Goal: Transaction & Acquisition: Subscribe to service/newsletter

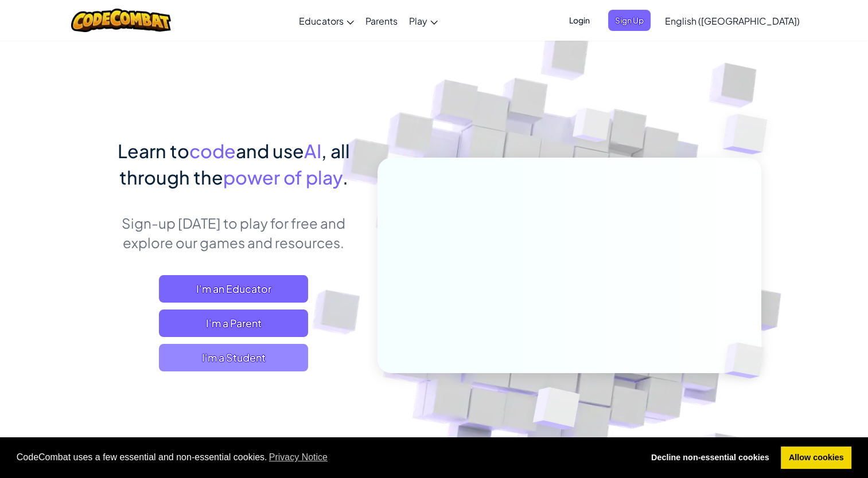
click at [200, 360] on span "I'm a Student" at bounding box center [233, 358] width 149 height 28
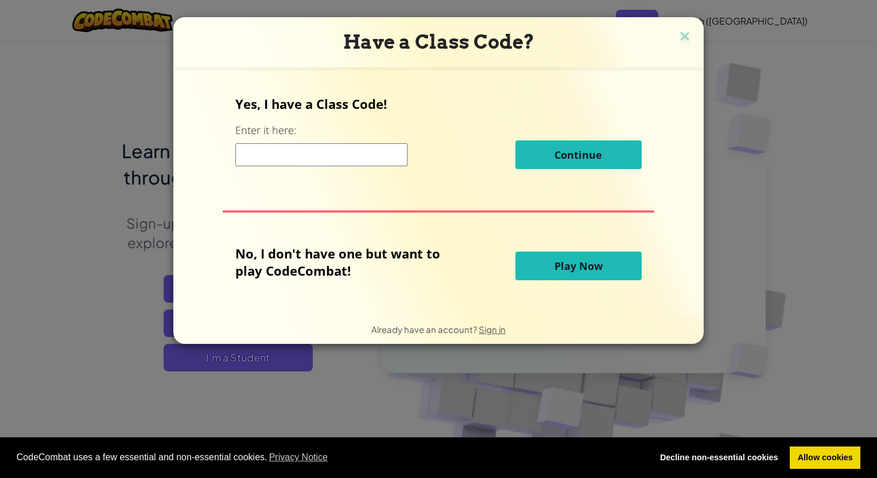
click at [548, 271] on button "Play Now" at bounding box center [578, 266] width 126 height 29
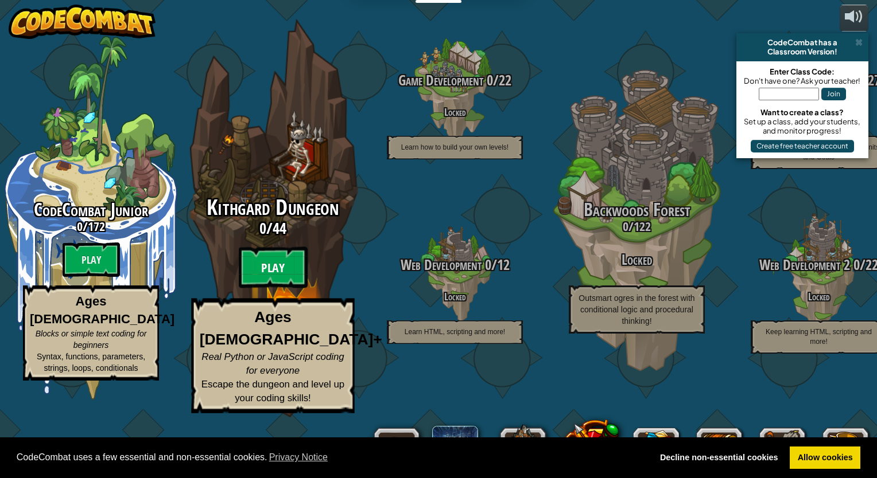
click at [251, 289] on btn "Play" at bounding box center [273, 267] width 69 height 41
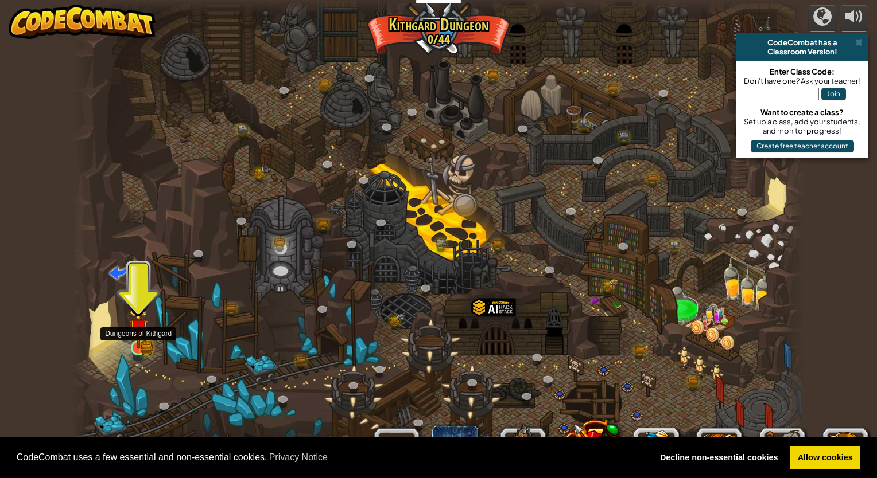
click at [138, 341] on img at bounding box center [138, 329] width 19 height 42
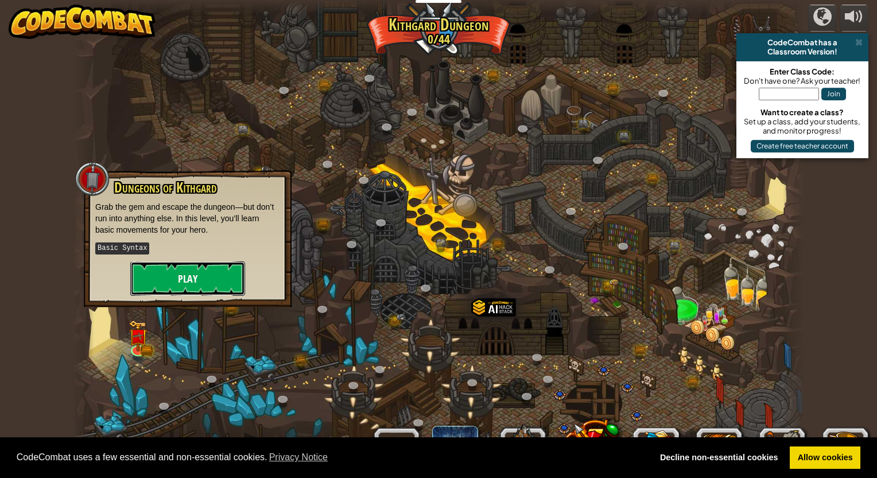
click at [172, 295] on button "Play" at bounding box center [187, 279] width 115 height 34
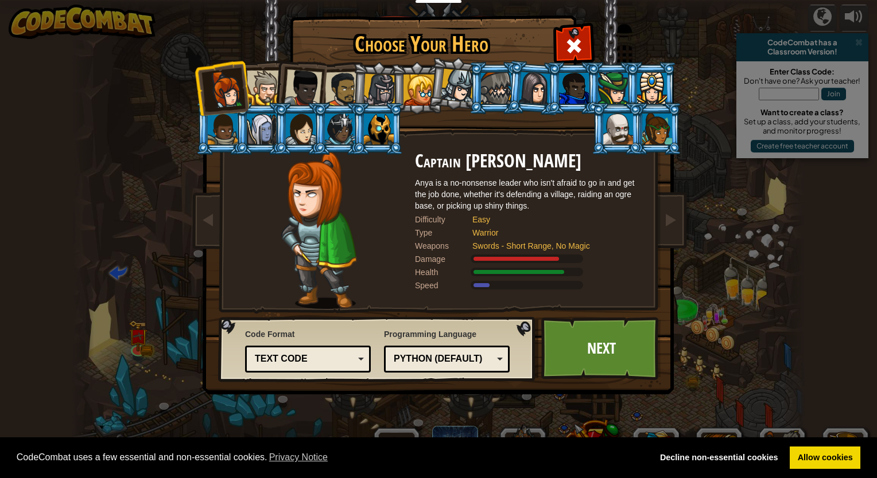
click at [498, 83] on div at bounding box center [496, 88] width 30 height 31
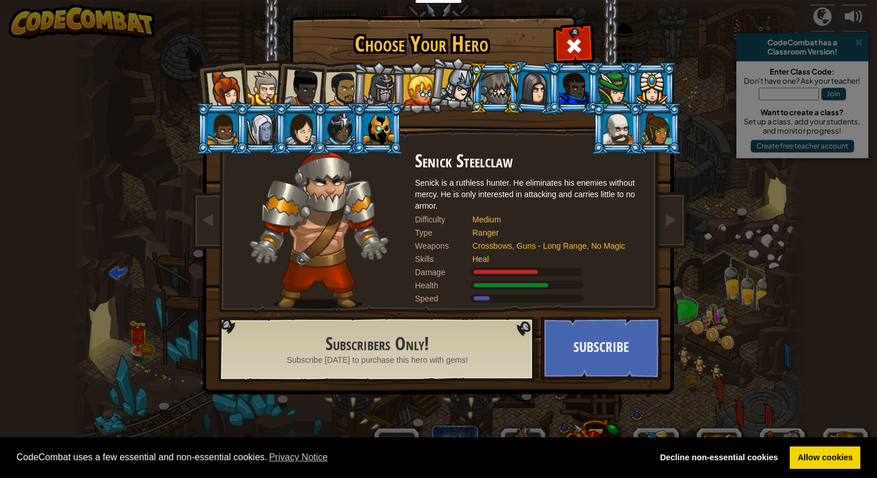
click at [548, 84] on li at bounding box center [573, 88] width 52 height 52
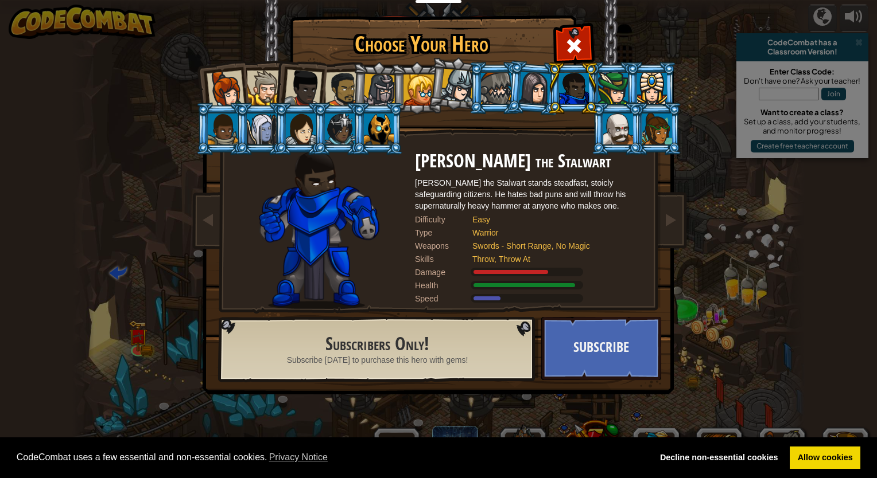
click at [604, 87] on div at bounding box center [613, 88] width 30 height 31
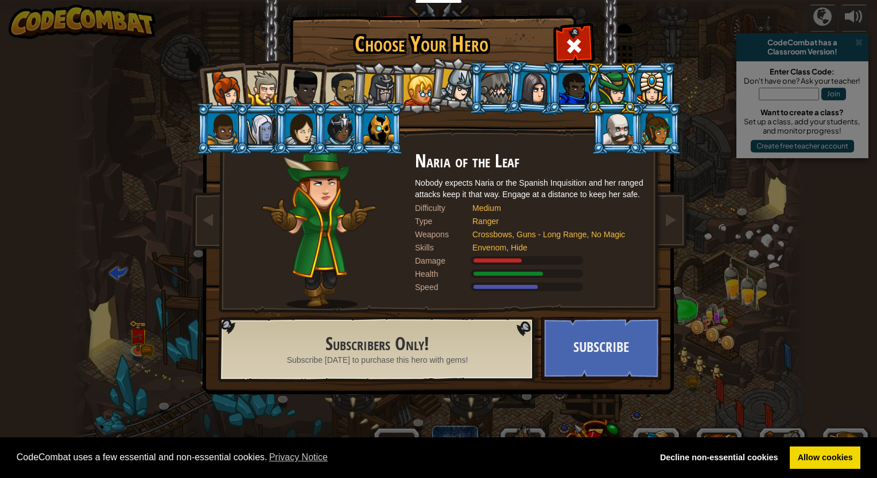
click at [659, 84] on div at bounding box center [652, 88] width 30 height 31
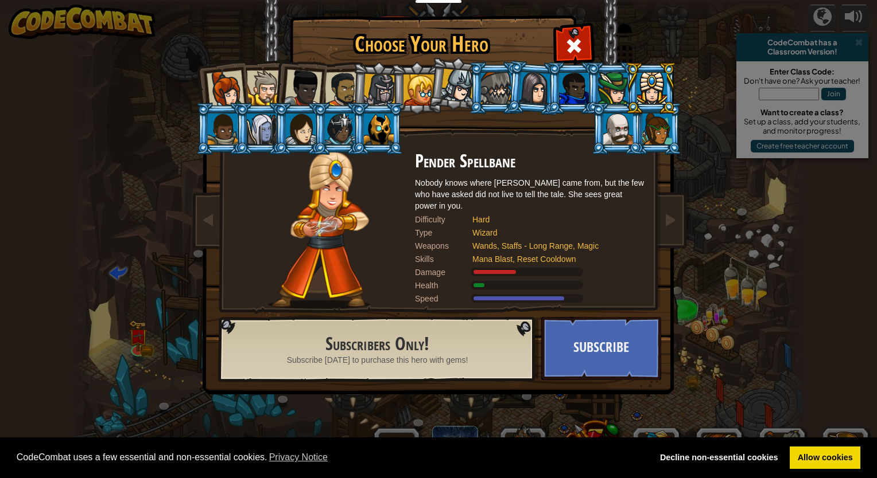
click at [618, 129] on div at bounding box center [618, 129] width 30 height 31
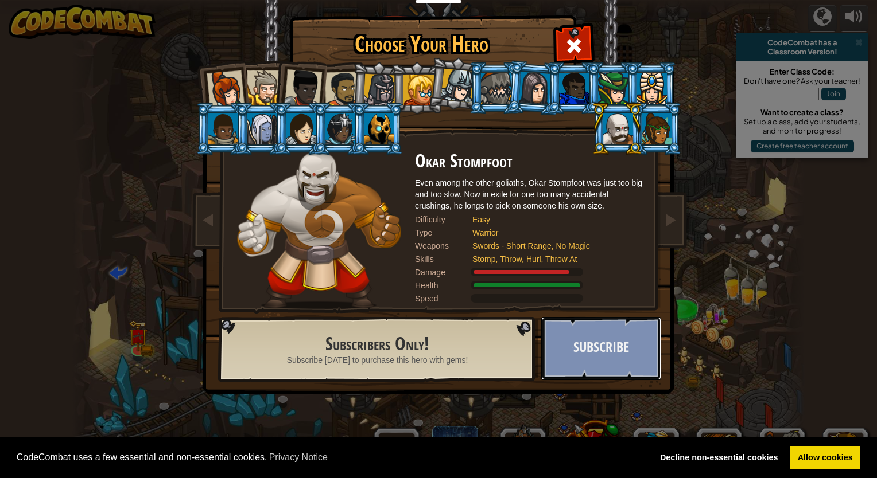
click at [590, 330] on button "Subscribe" at bounding box center [601, 348] width 120 height 63
